Goal: Information Seeking & Learning: Check status

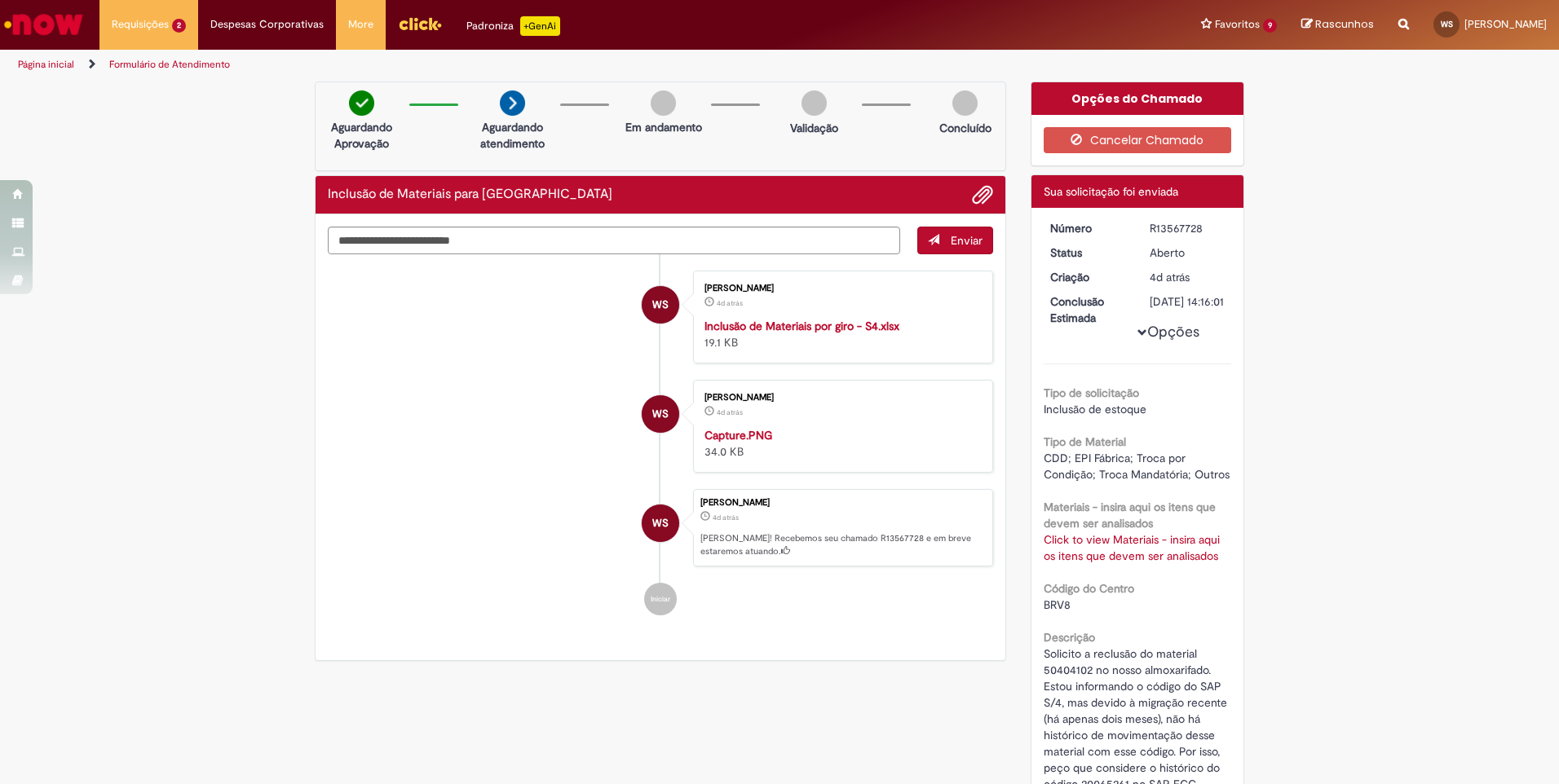
click at [119, 435] on div "Verificar Código de Barras Aguardando Aprovação Aguardando atendimento Em andam…" at bounding box center [780, 604] width 1559 height 1046
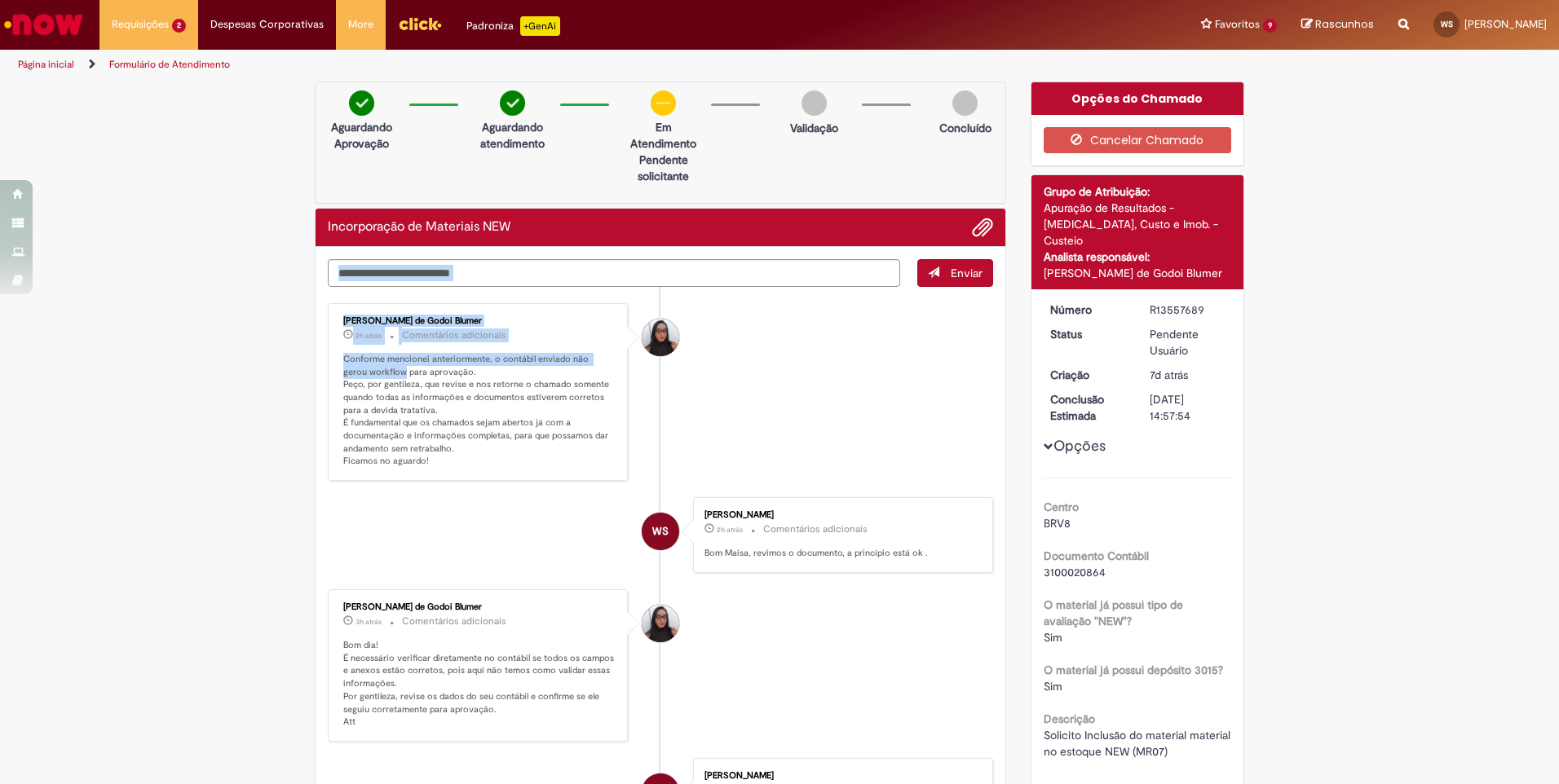
drag, startPoint x: 372, startPoint y: 370, endPoint x: 315, endPoint y: 362, distance: 57.6
click at [315, 362] on div "Enviar Maisa Franco de Godoi Blumer 2h atrás 2 horas atrás Comentários adiciona…" at bounding box center [660, 773] width 690 height 1053
drag, startPoint x: 315, startPoint y: 362, endPoint x: 374, endPoint y: 373, distance: 60.0
click at [374, 373] on p "Conforme mencionei anteriormente, o contábil enviado não gerou workflow para ap…" at bounding box center [479, 410] width 272 height 115
drag, startPoint x: 374, startPoint y: 373, endPoint x: 330, endPoint y: 366, distance: 44.6
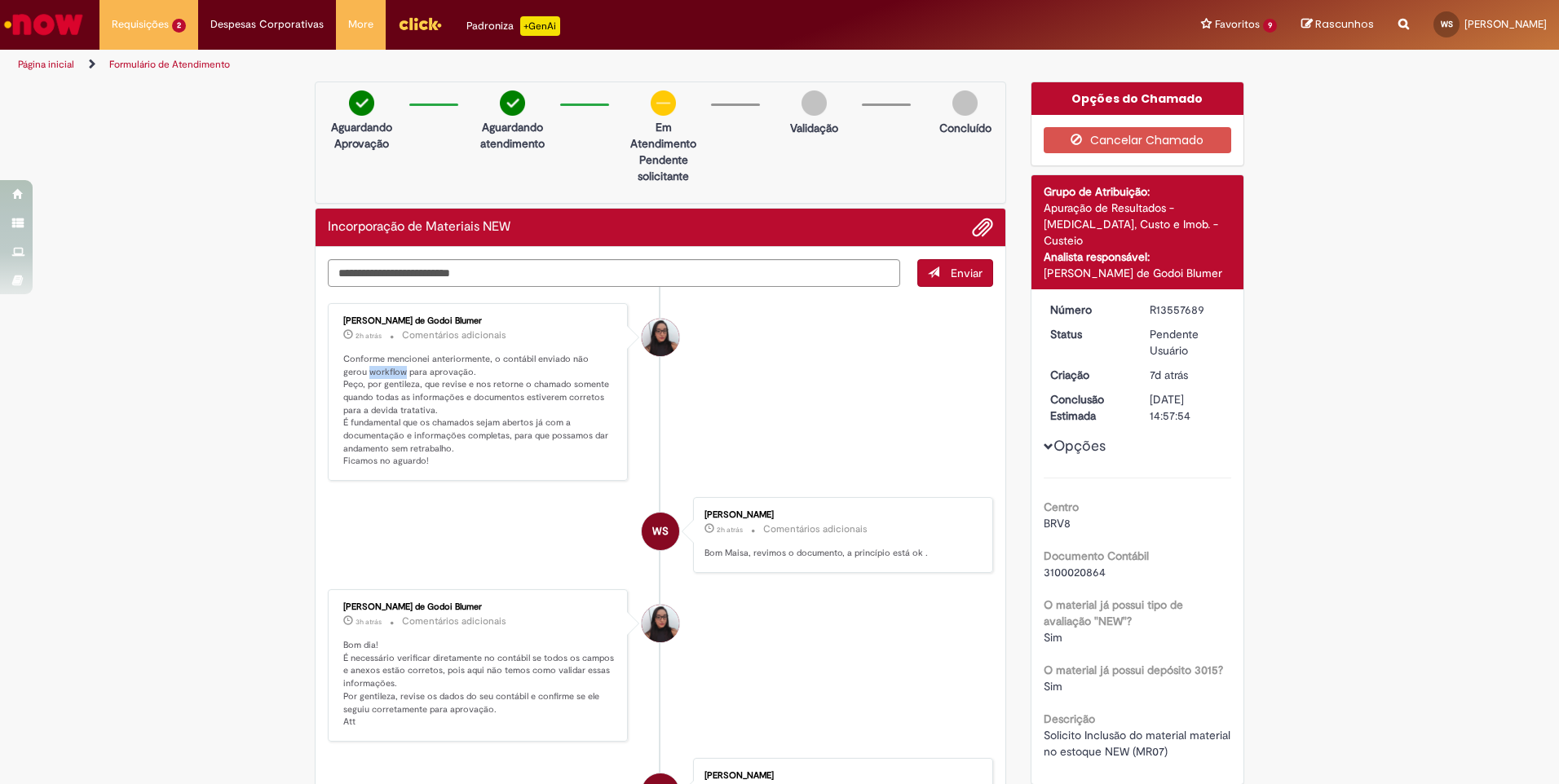
click at [333, 366] on div "Maisa Franco de Godoi Blumer 2h atrás 2 horas atrás Comentários adicionais Conf…" at bounding box center [478, 392] width 291 height 168
copy p "workflow"
click at [756, 424] on li "Maisa Franco de Godoi Blumer 2h atrás 2 horas atrás Comentários adicionais Conf…" at bounding box center [661, 392] width 666 height 178
click at [888, 397] on li "Maisa Franco de Godoi Blumer 2h atrás 2 horas atrás Comentários adicionais Conf…" at bounding box center [661, 392] width 666 height 178
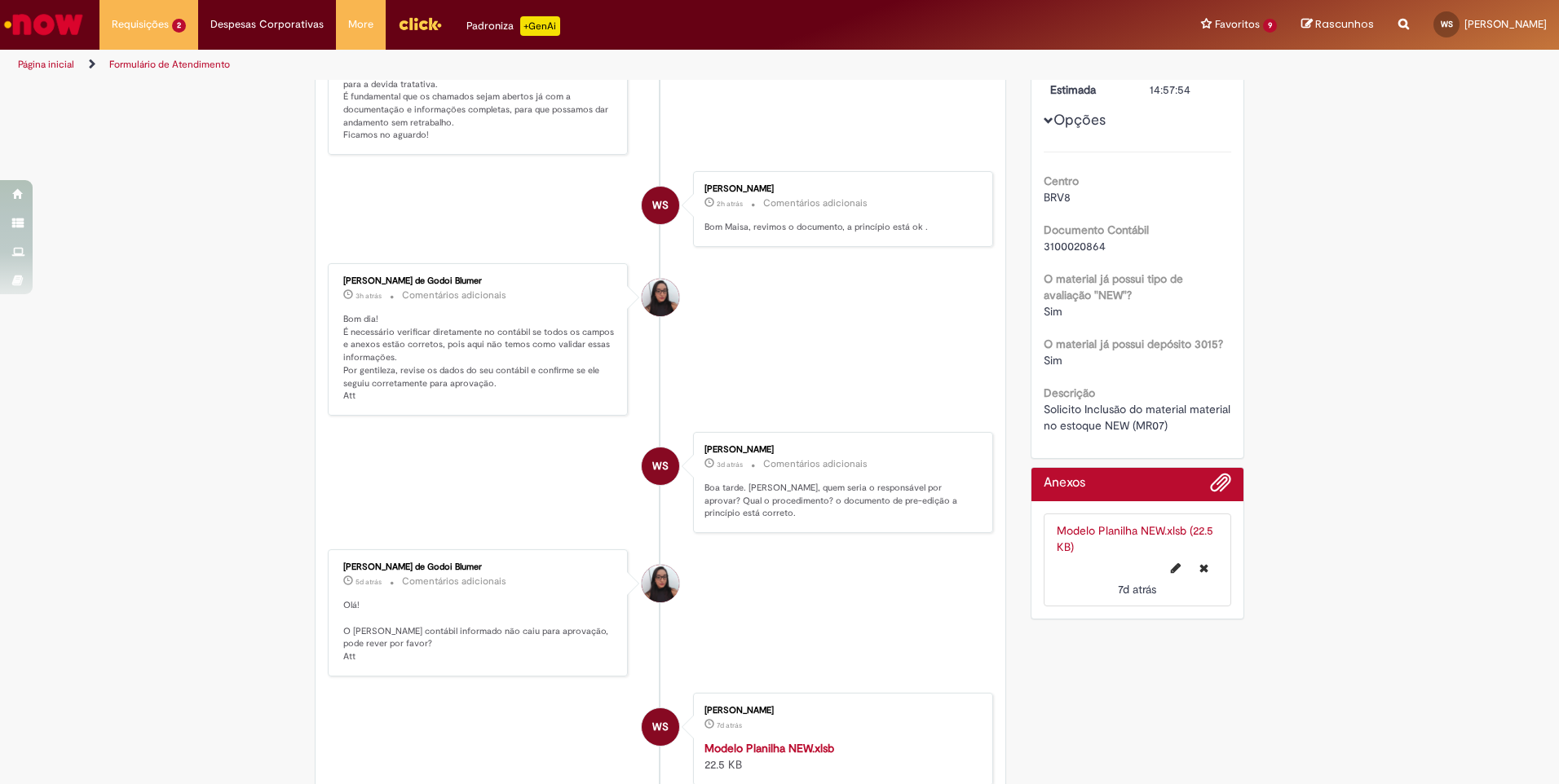
scroll to position [244, 0]
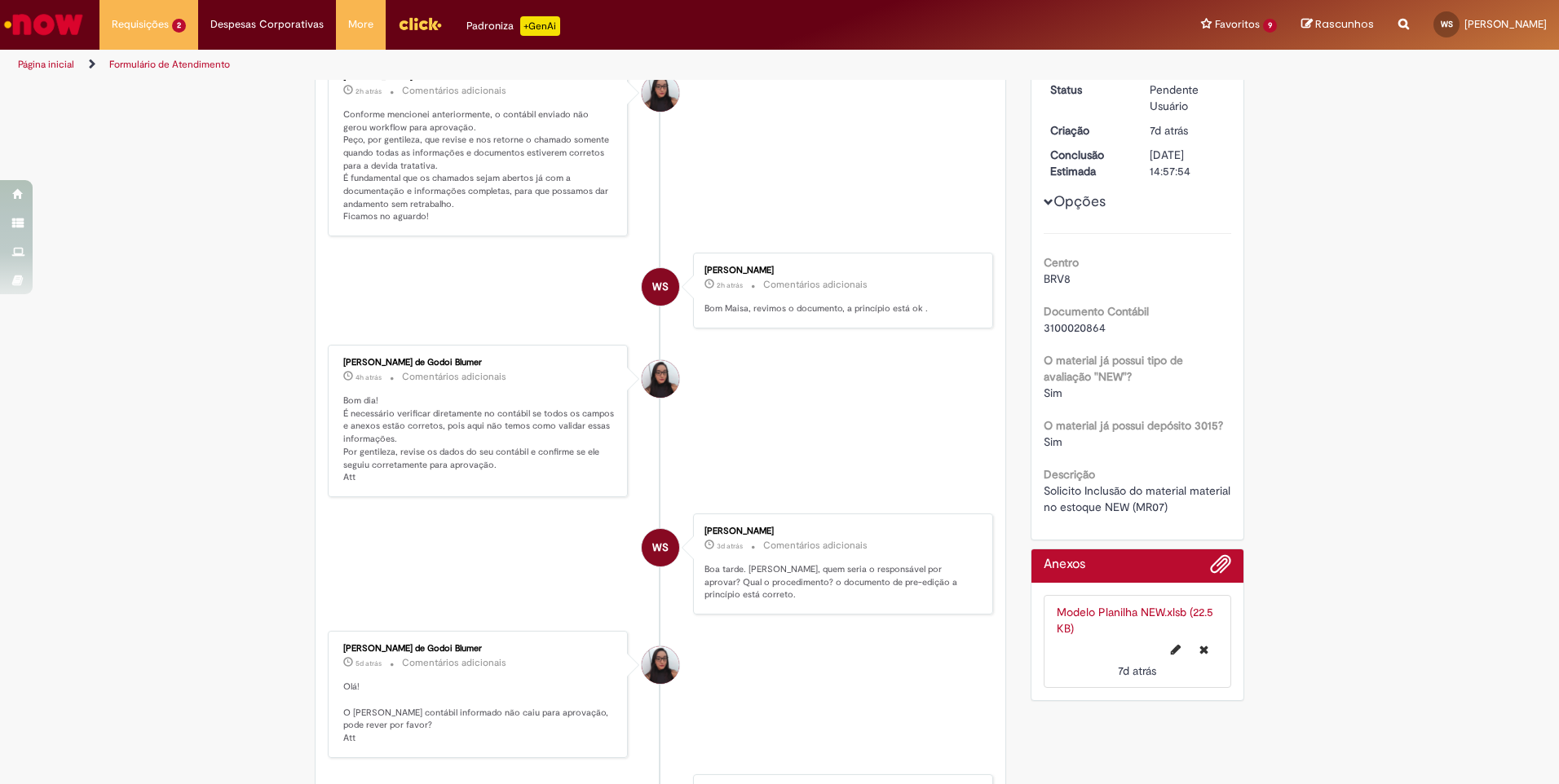
drag, startPoint x: 815, startPoint y: 123, endPoint x: 748, endPoint y: 90, distance: 74.7
click at [815, 123] on li "Maisa Franco de Godoi Blumer 2h atrás 2 horas atrás Comentários adicionais Conf…" at bounding box center [661, 147] width 666 height 178
click at [1101, 320] on div "3100020864" at bounding box center [1138, 328] width 188 height 17
click at [930, 134] on li "Maisa Franco de Godoi Blumer 2h atrás 2 horas atrás Comentários adicionais Conf…" at bounding box center [661, 147] width 666 height 178
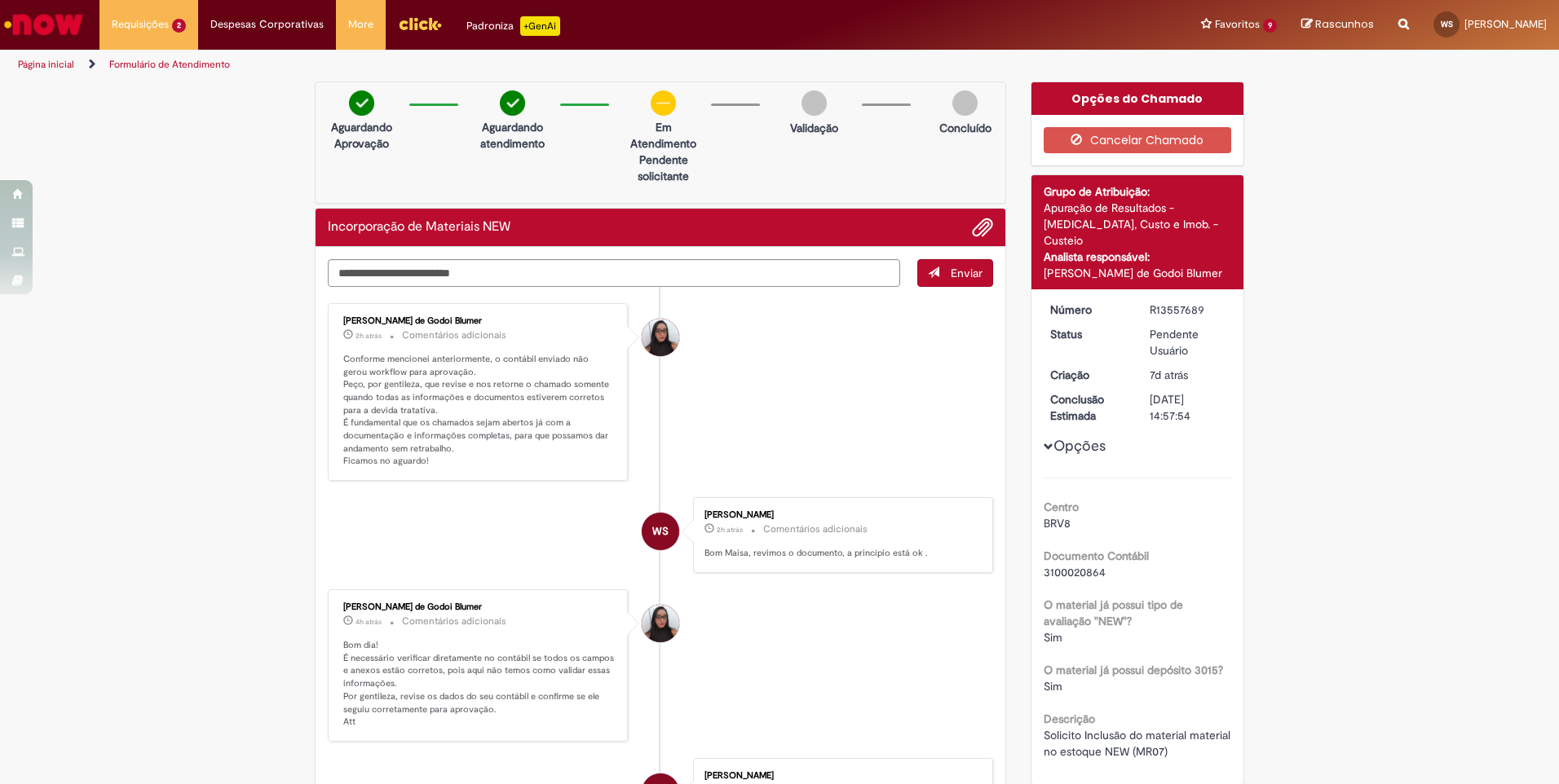
click at [849, 432] on li "Maisa Franco de Godoi Blumer 2h atrás 2 horas atrás Comentários adicionais Conf…" at bounding box center [661, 392] width 666 height 178
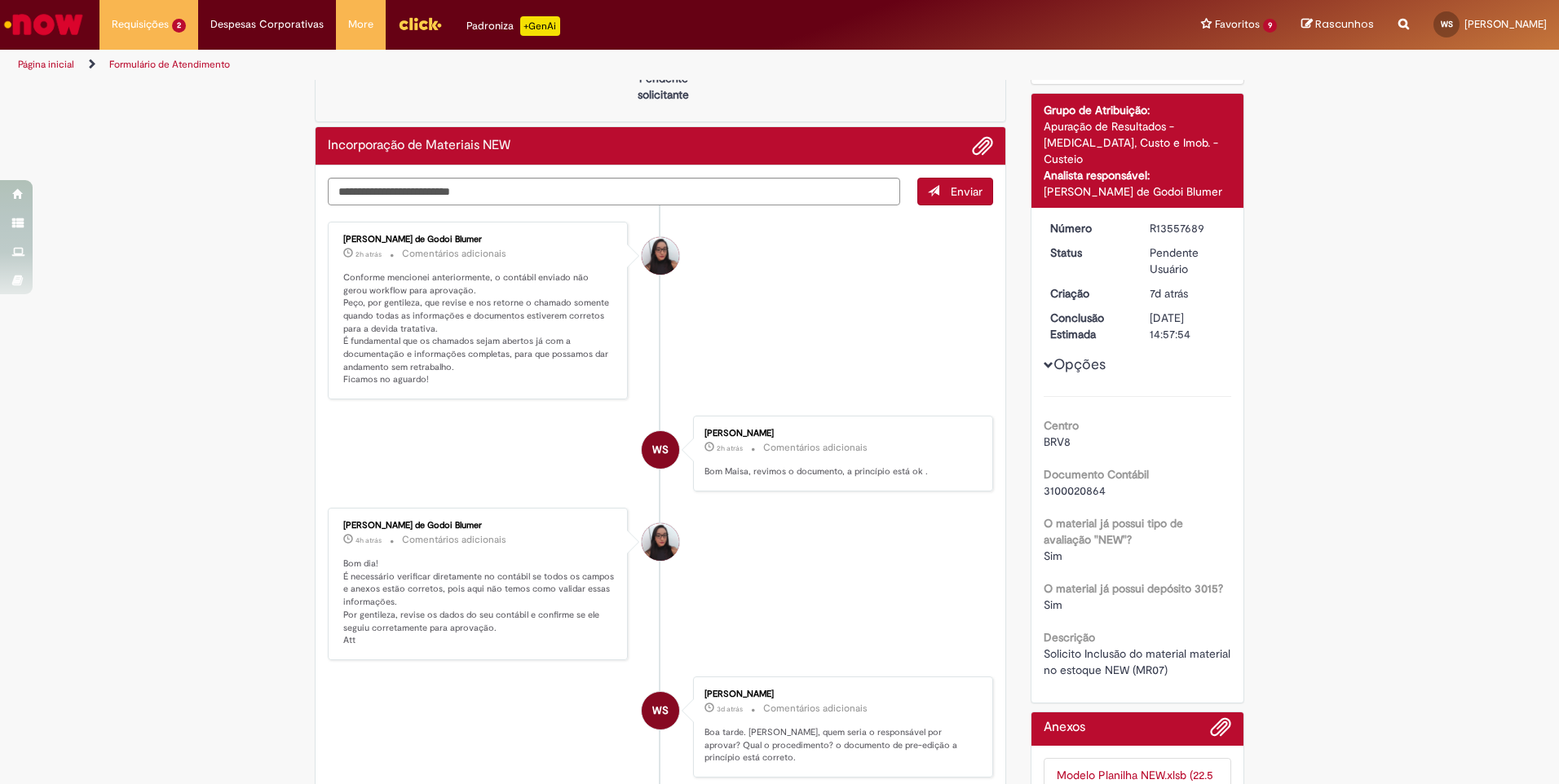
scroll to position [326, 0]
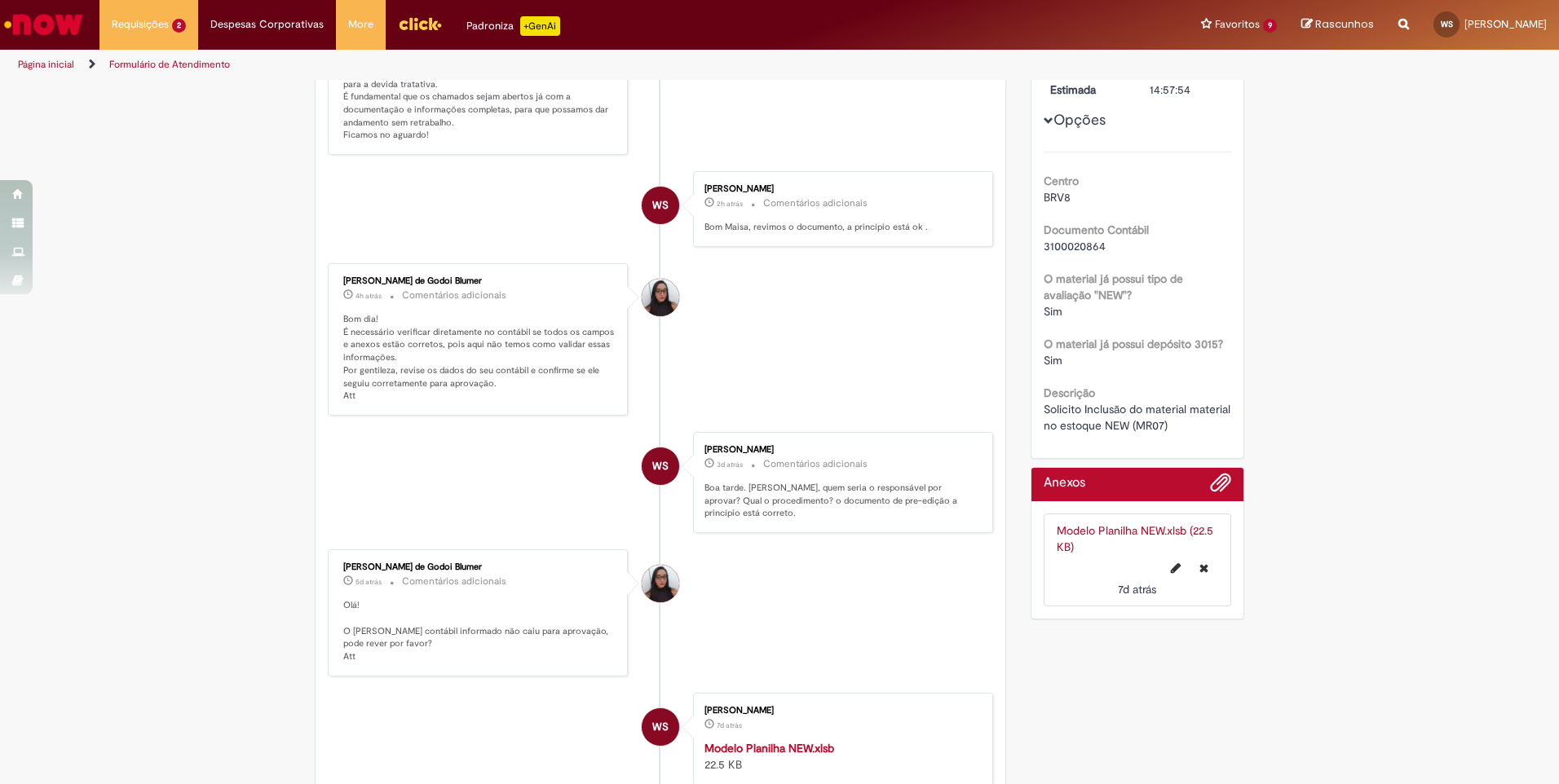
click at [1185, 405] on div "Solicito Inclusão do material material no estoque NEW (MR07)" at bounding box center [1138, 417] width 188 height 32
click at [1272, 392] on div "Verificar Código de Barras Aguardando Aprovação Aguardando atendimento Em Atend…" at bounding box center [780, 369] width 1559 height 1228
click at [729, 638] on li "Maisa Franco de Godoi Blumer 5d atrás 5 dias atrás Comentários adicionais Olá! …" at bounding box center [661, 613] width 666 height 128
